Goal: Task Accomplishment & Management: Complete application form

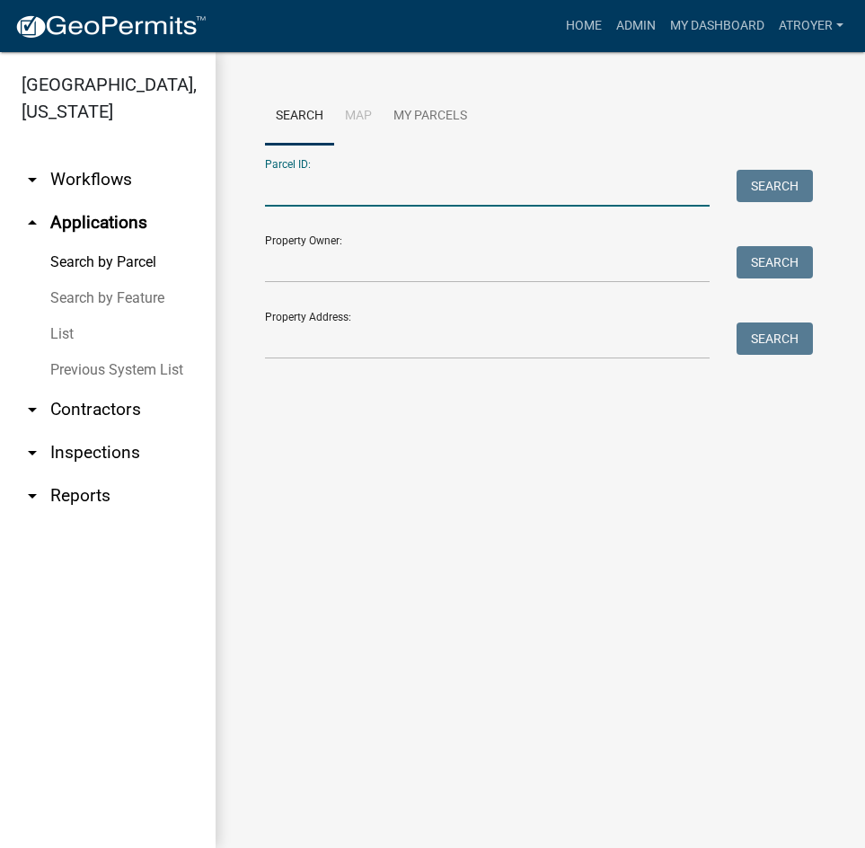
click at [403, 196] on input "Parcel ID:" at bounding box center [487, 188] width 445 height 37
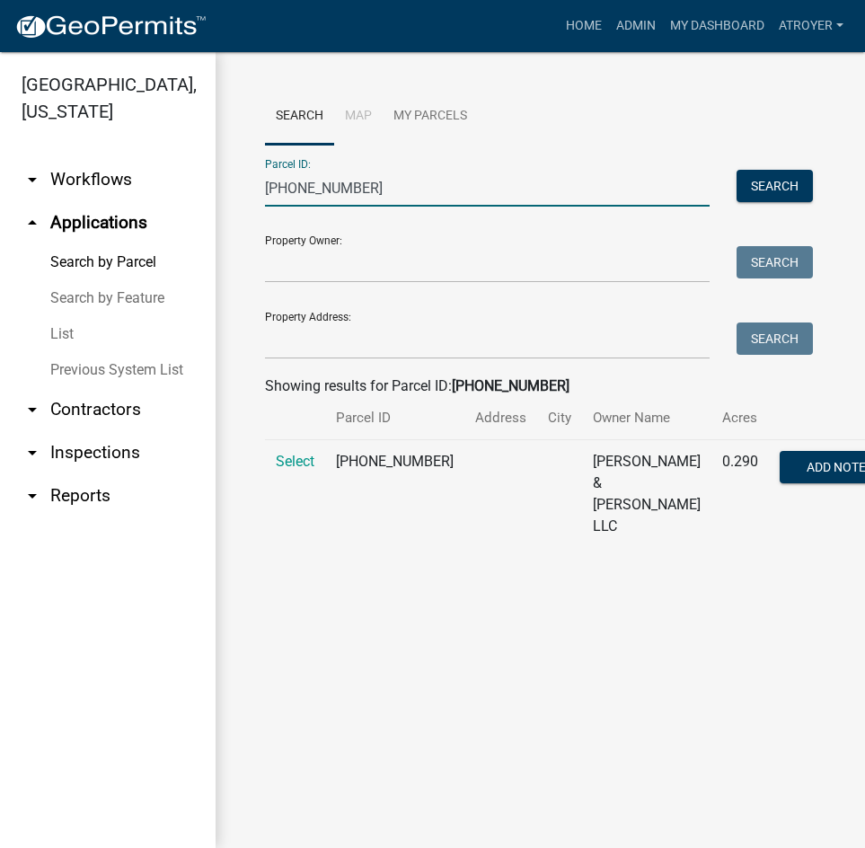
type input "[PHONE_NUMBER]"
click at [288, 470] on span "Select" at bounding box center [295, 461] width 39 height 17
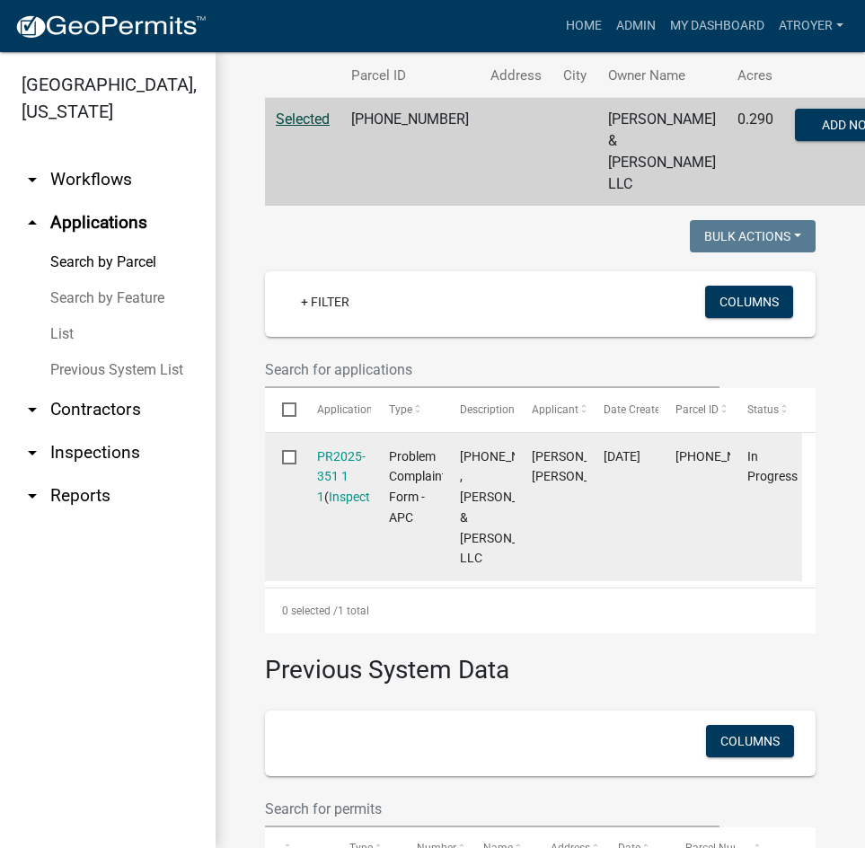
scroll to position [359, 0]
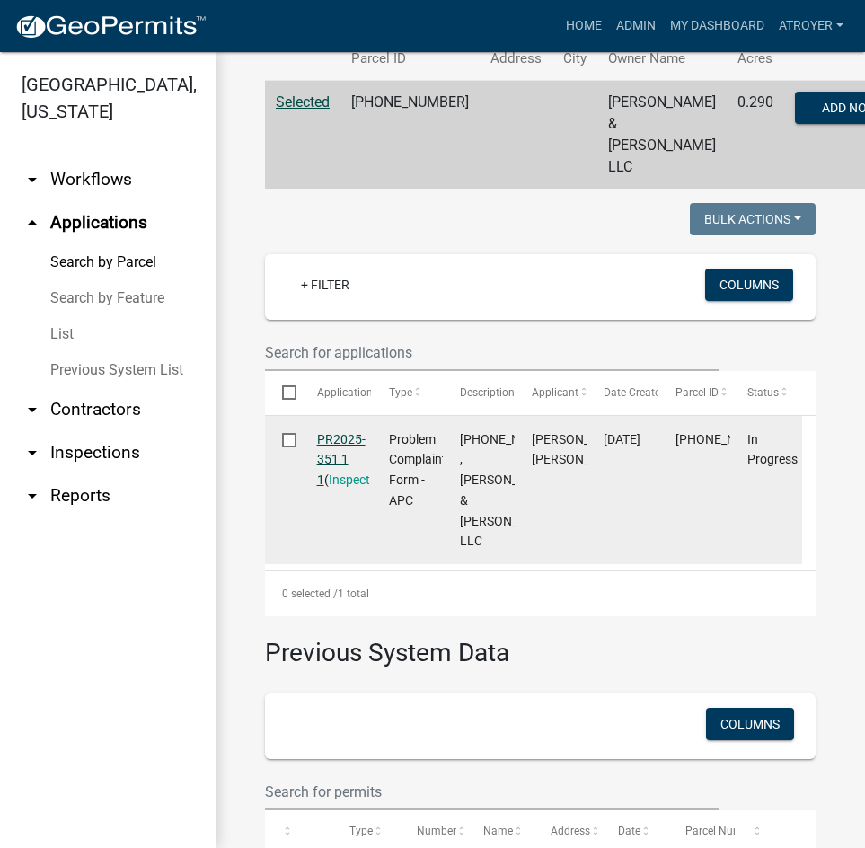
click at [336, 439] on link "PR2025-351 1 1" at bounding box center [341, 460] width 49 height 56
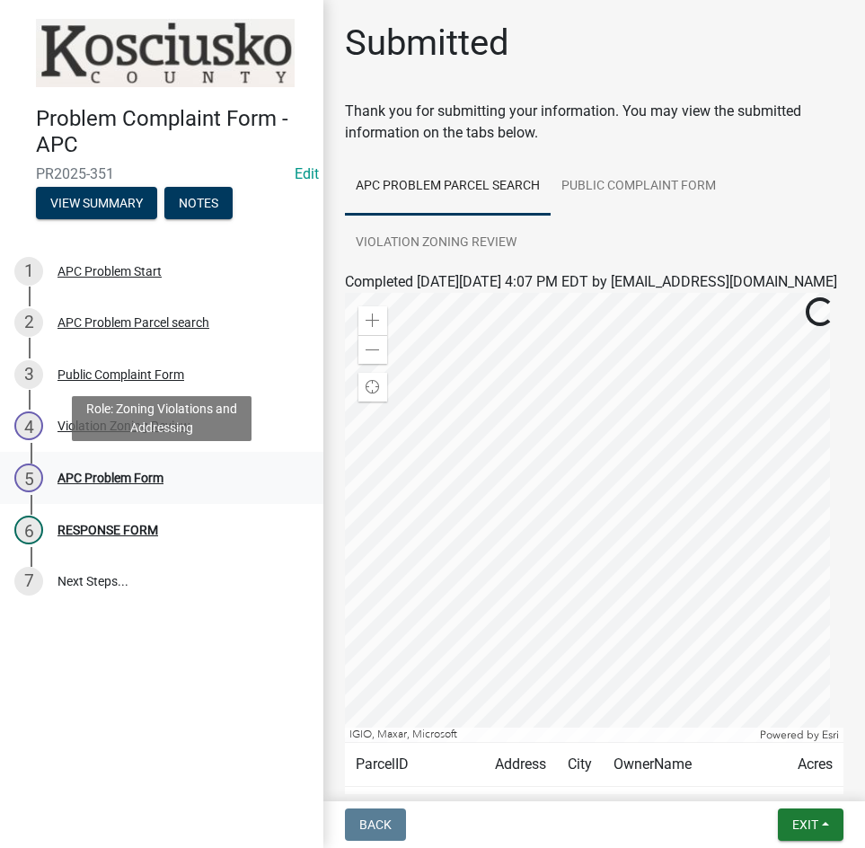
click at [139, 479] on div "APC Problem Form" at bounding box center [111, 478] width 106 height 13
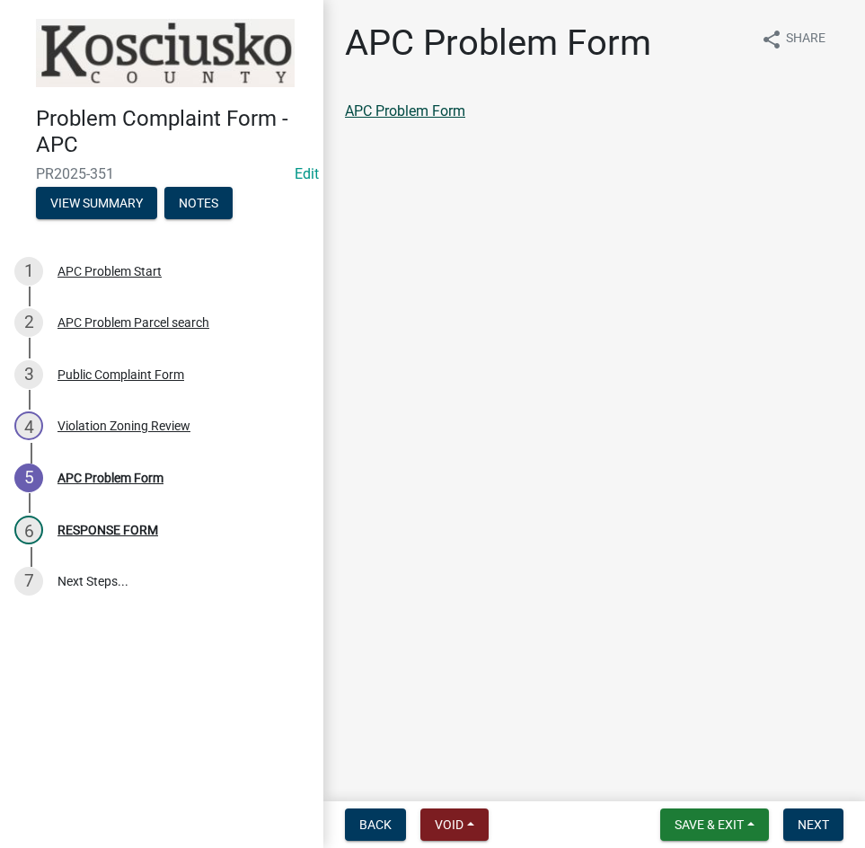
click at [437, 109] on link "APC Problem Form" at bounding box center [405, 110] width 120 height 17
click at [103, 530] on div "RESPONSE FORM" at bounding box center [108, 530] width 101 height 13
click at [117, 527] on div "RESPONSE FORM" at bounding box center [108, 530] width 101 height 13
click at [813, 827] on span "Next" at bounding box center [813, 825] width 31 height 14
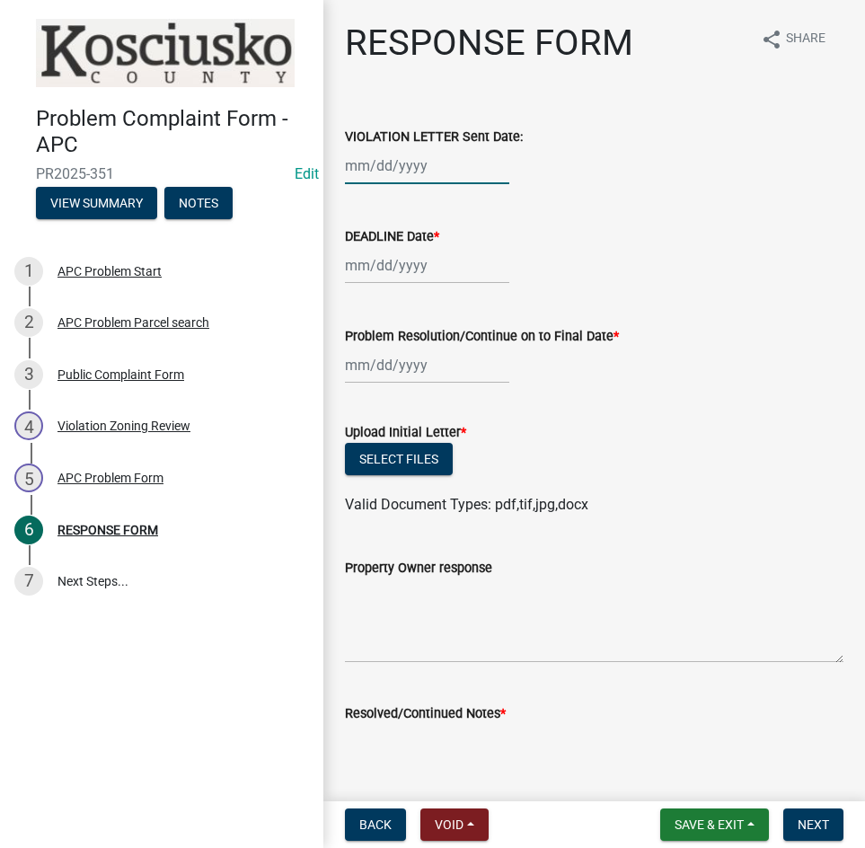
click at [466, 166] on div at bounding box center [427, 165] width 164 height 37
select select "10"
select select "2025"
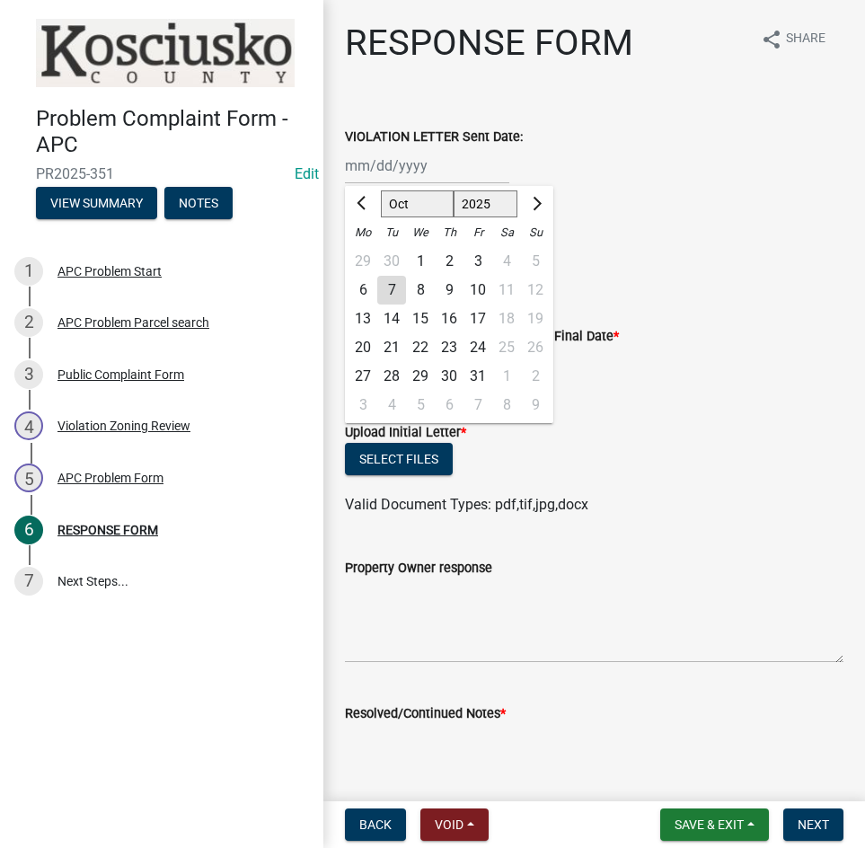
click at [365, 292] on div "6" at bounding box center [363, 290] width 29 height 29
type input "[DATE]"
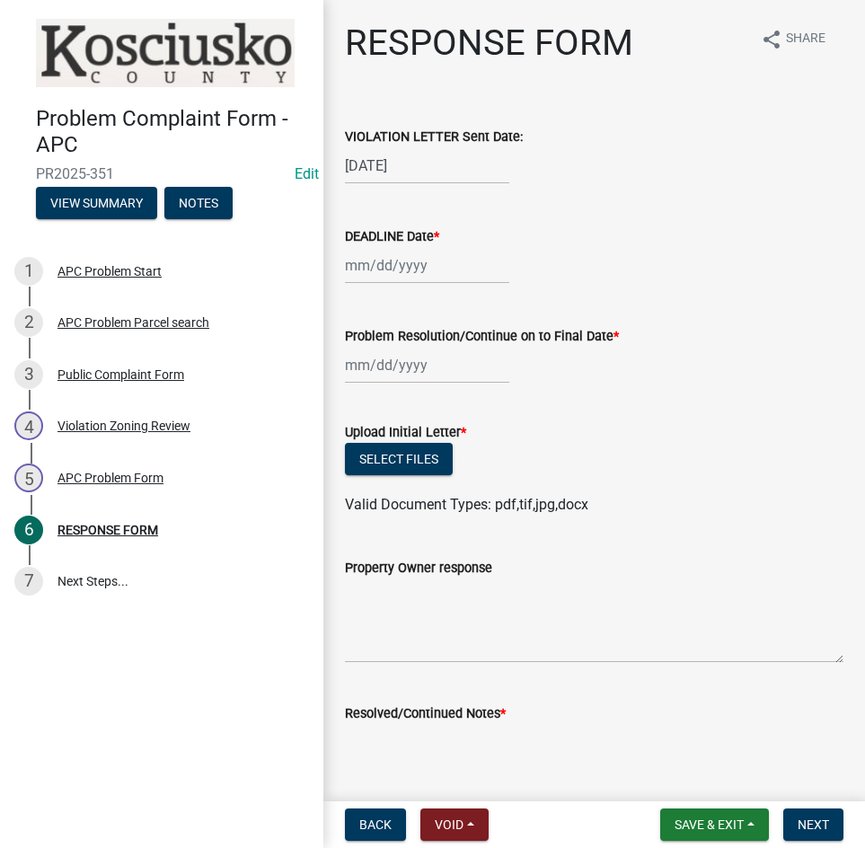
select select "10"
select select "2025"
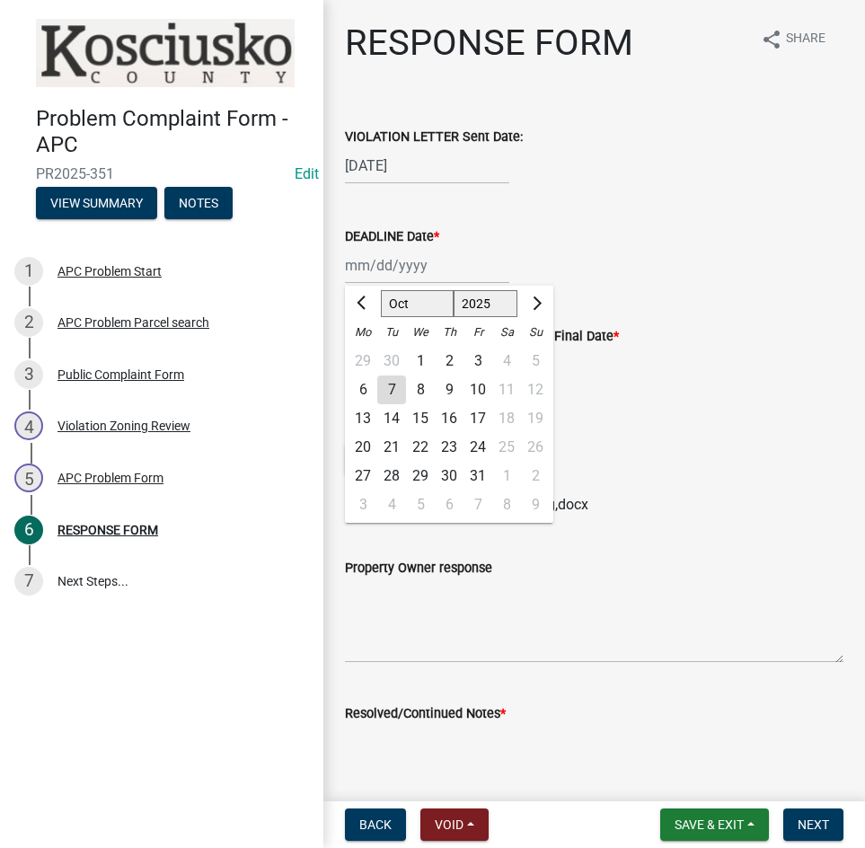
click at [377, 266] on div "[PERSON_NAME] Feb Mar Apr [PERSON_NAME][DATE] Oct Nov [DATE] 1526 1527 1528 152…" at bounding box center [427, 265] width 164 height 37
click at [364, 442] on div "20" at bounding box center [363, 447] width 29 height 29
type input "[DATE]"
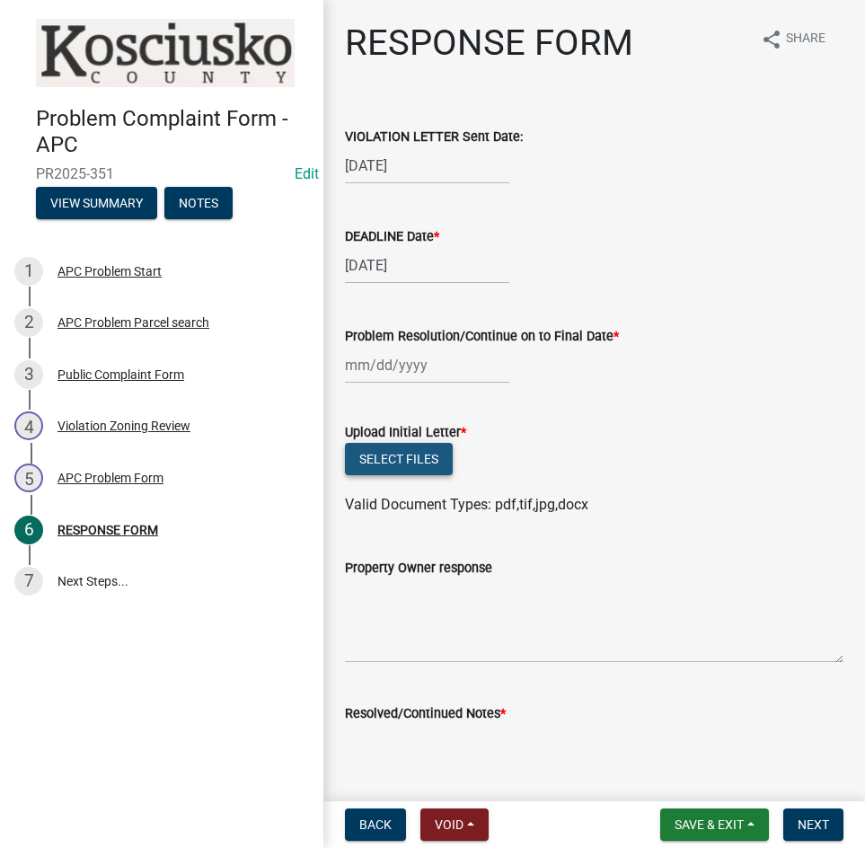
click at [404, 461] on button "Select files" at bounding box center [399, 459] width 108 height 32
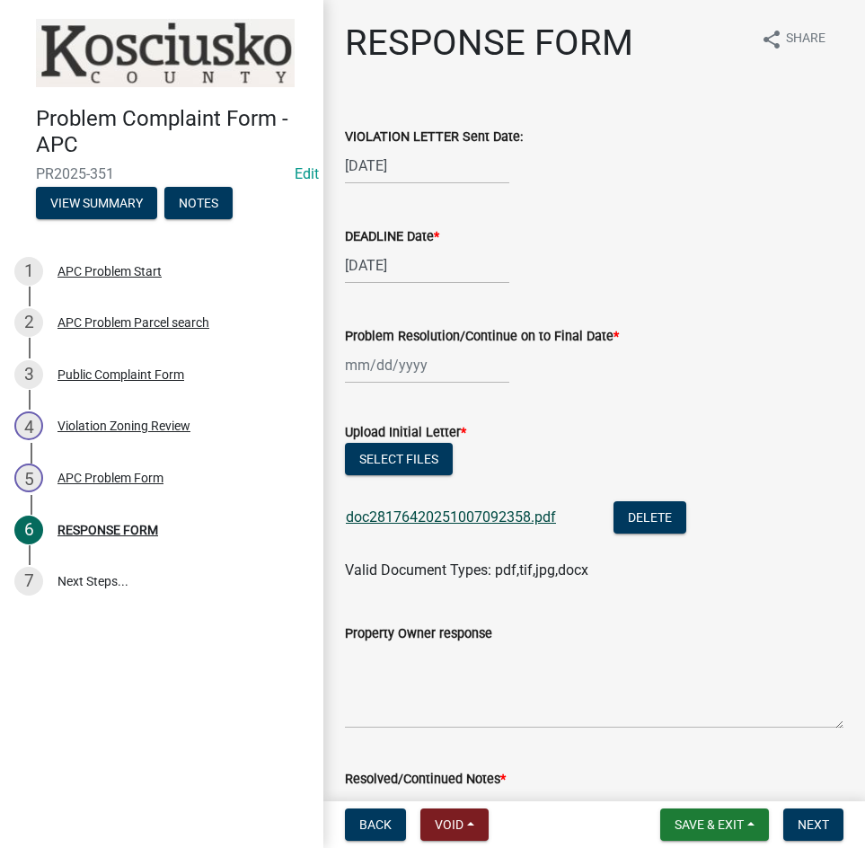
click at [458, 512] on link "doc28176420251007092358.pdf" at bounding box center [451, 517] width 210 height 17
click at [376, 461] on button "Select files" at bounding box center [399, 459] width 108 height 32
click at [714, 820] on span "Save & Exit" at bounding box center [709, 825] width 69 height 14
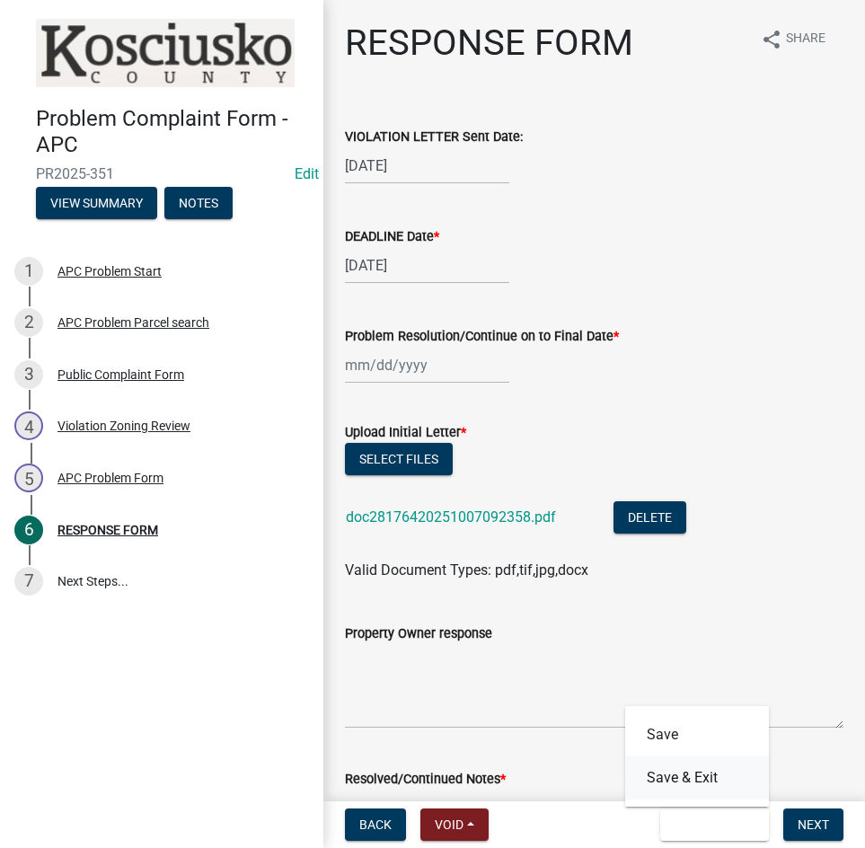
click at [687, 766] on button "Save & Exit" at bounding box center [697, 778] width 144 height 43
